Goal: Find specific page/section: Find specific page/section

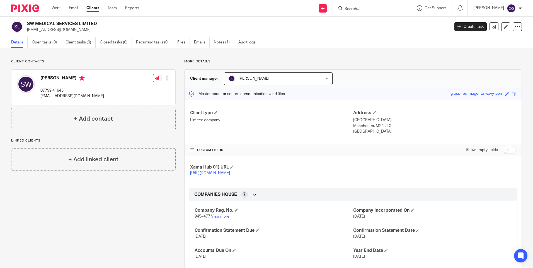
click at [348, 9] on input "Search" at bounding box center [369, 9] width 50 height 5
type input "uk nan"
click at [374, 23] on link at bounding box center [390, 24] width 94 height 13
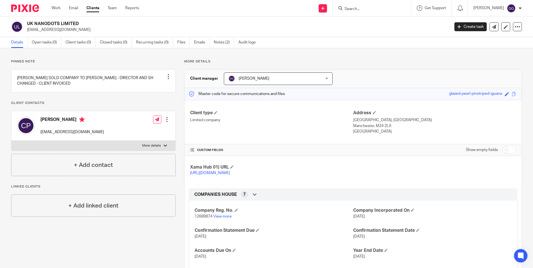
click at [355, 9] on input "Search" at bounding box center [369, 9] width 50 height 5
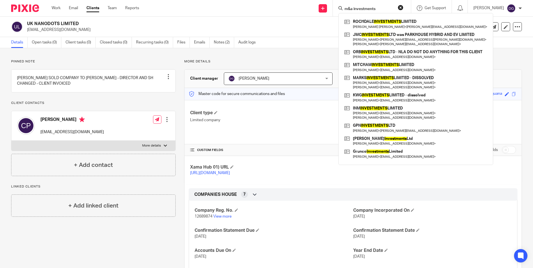
click at [384, 8] on input "m&a investments" at bounding box center [369, 9] width 50 height 5
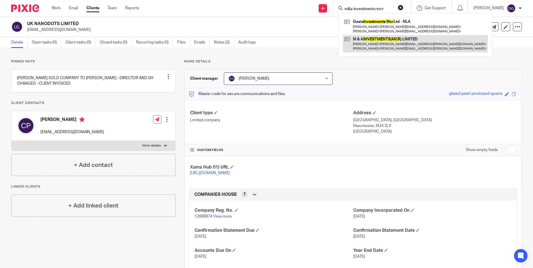
type input "m&a investments mcr"
click at [382, 46] on link at bounding box center [415, 43] width 145 height 17
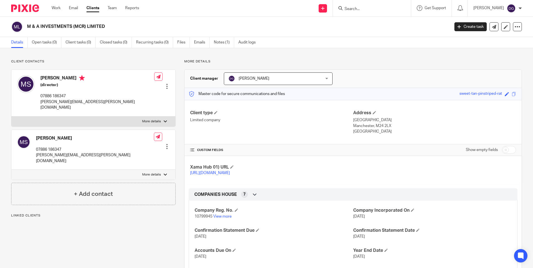
scroll to position [84, 0]
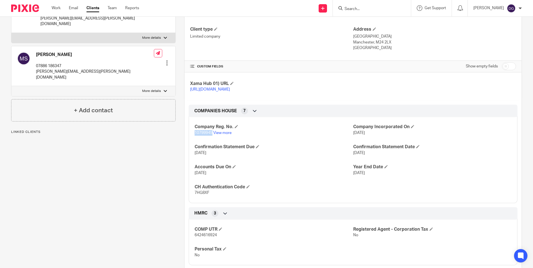
drag, startPoint x: 211, startPoint y: 139, endPoint x: 194, endPoint y: 139, distance: 17.6
click at [195, 135] on span "10799945" at bounding box center [204, 133] width 18 height 4
copy span "10799945"
drag, startPoint x: 208, startPoint y: 200, endPoint x: 192, endPoint y: 197, distance: 15.9
click at [192, 197] on div "Company Reg. No. 10799945 View more Company Incorporated On [DATE] Confirmation…" at bounding box center [353, 158] width 329 height 90
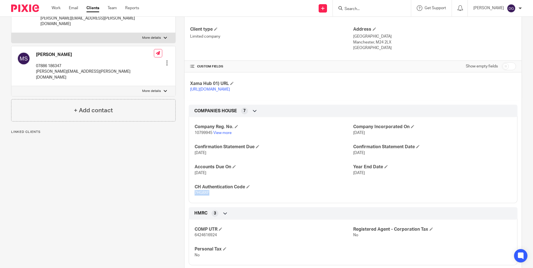
copy span "7HG8XF"
